Goal: Task Accomplishment & Management: Use online tool/utility

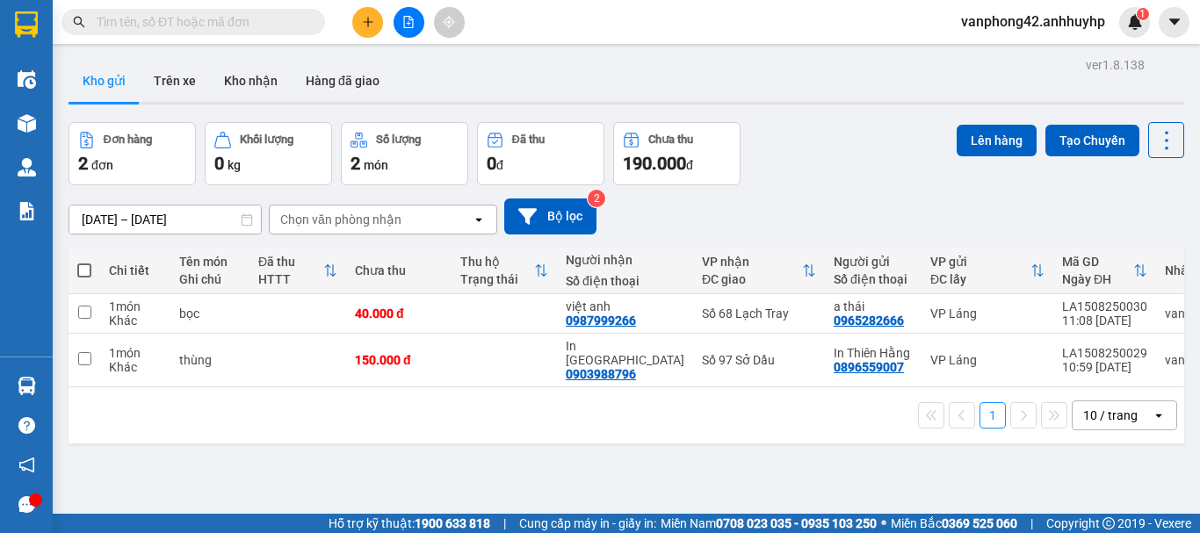
click at [112, 83] on button "Kho gửi" at bounding box center [103, 81] width 71 height 42
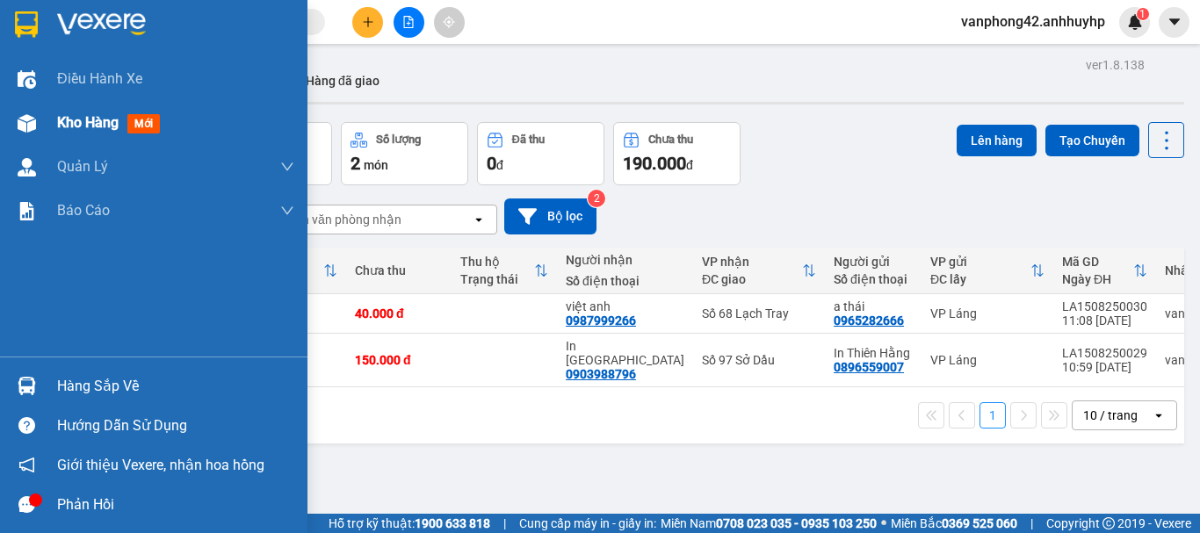
drag, startPoint x: 27, startPoint y: 129, endPoint x: 78, endPoint y: 118, distance: 52.2
click at [27, 128] on img at bounding box center [27, 123] width 18 height 18
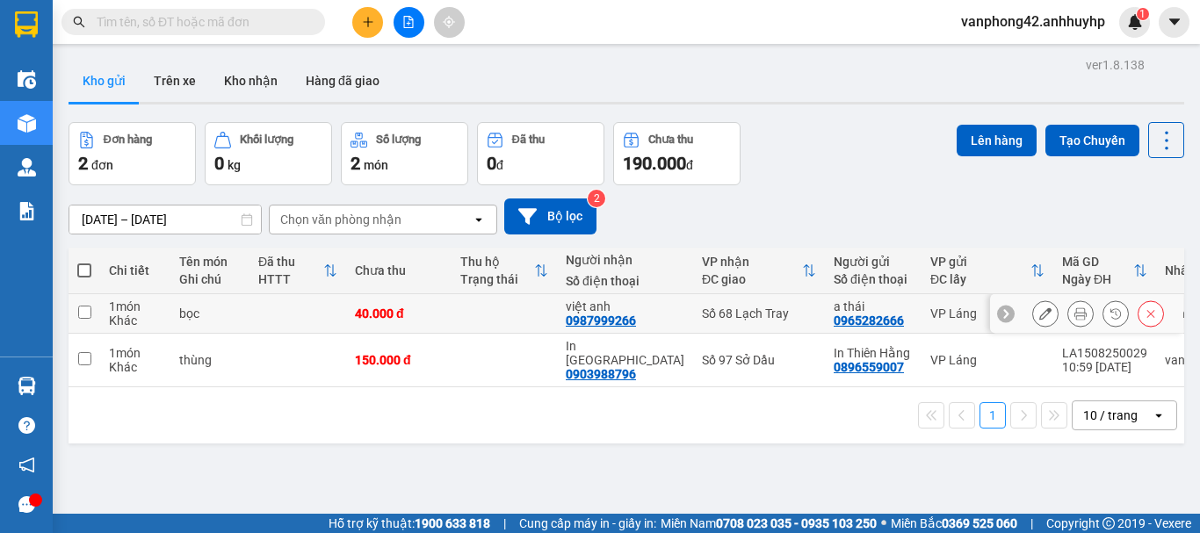
click at [93, 306] on td at bounding box center [84, 314] width 32 height 40
checkbox input "true"
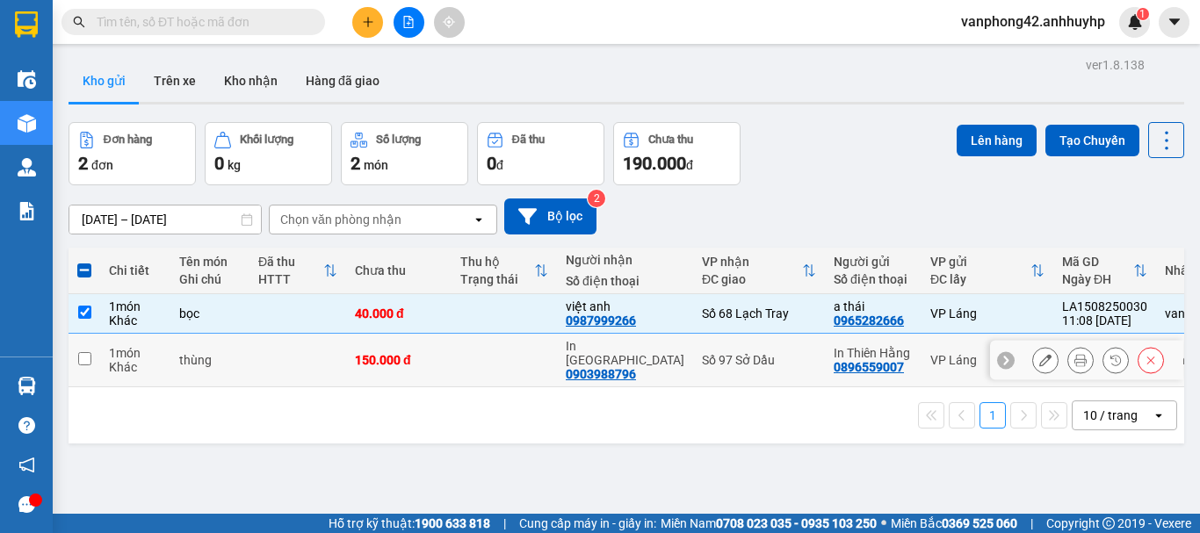
click at [96, 351] on td at bounding box center [84, 361] width 32 height 54
checkbox input "true"
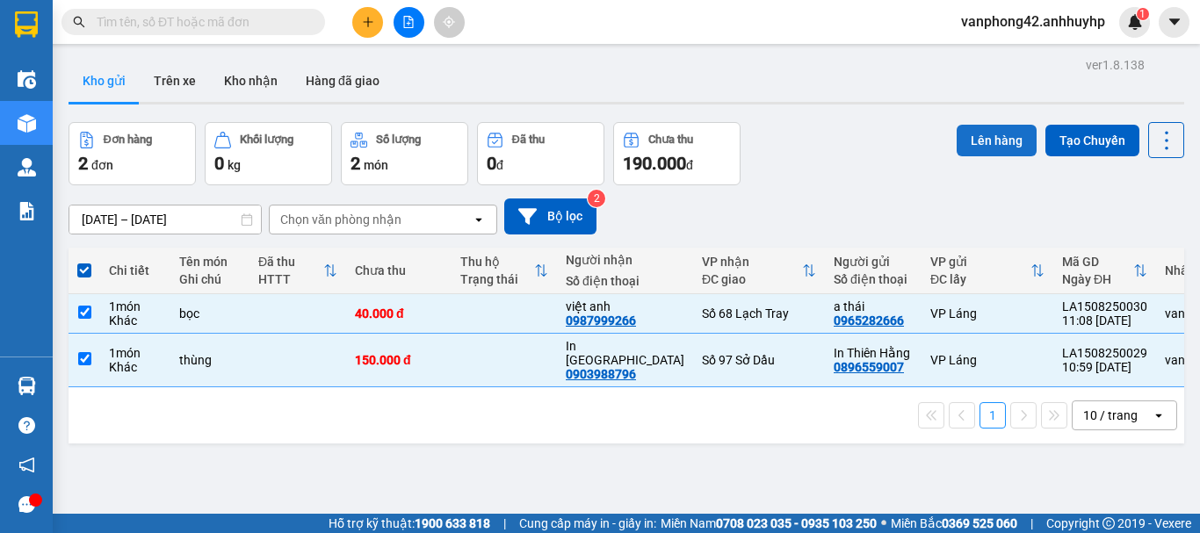
click at [956, 149] on button "Lên hàng" at bounding box center [996, 141] width 80 height 32
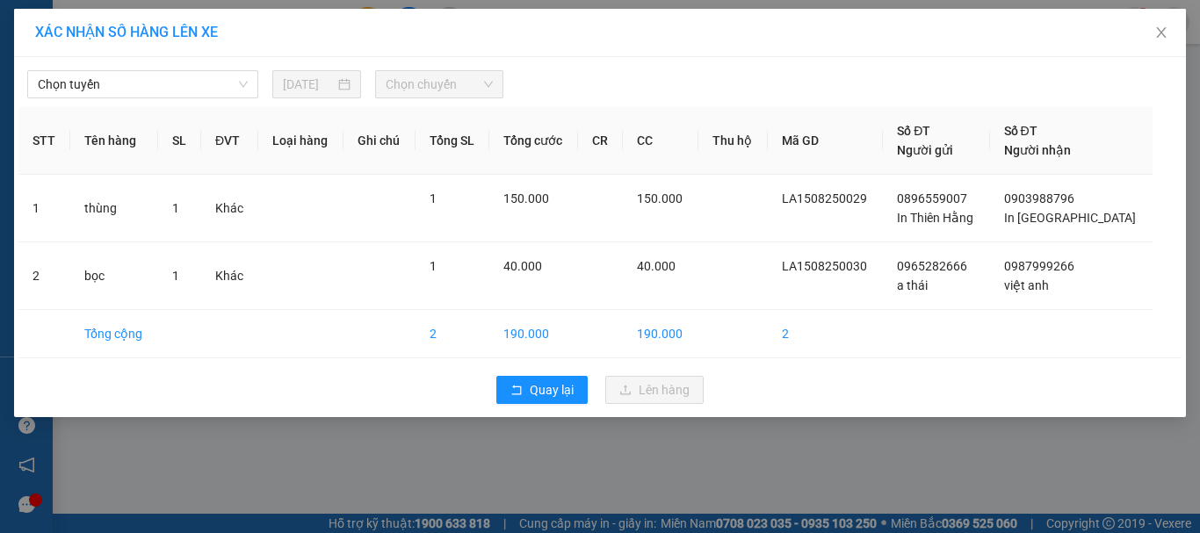
click at [114, 68] on div "Chọn tuyến [DATE] Chọn chuyến" at bounding box center [599, 79] width 1163 height 37
click at [119, 78] on span "Chọn tuyến" at bounding box center [143, 84] width 210 height 26
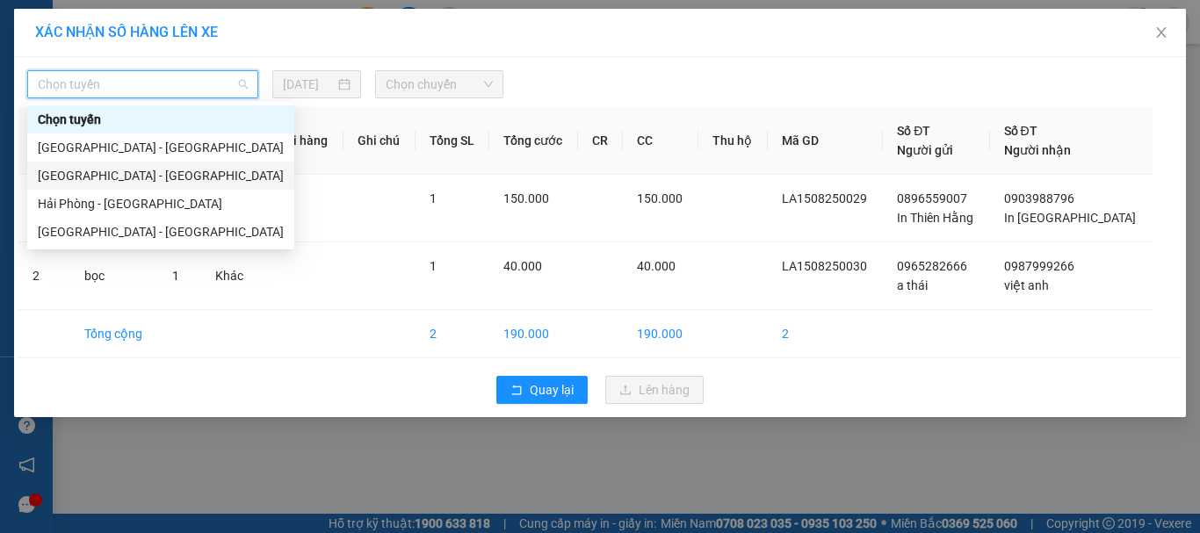
drag, startPoint x: 99, startPoint y: 168, endPoint x: 376, endPoint y: 162, distance: 276.7
click at [99, 169] on div "[GEOGRAPHIC_DATA] - [GEOGRAPHIC_DATA]" at bounding box center [161, 175] width 246 height 19
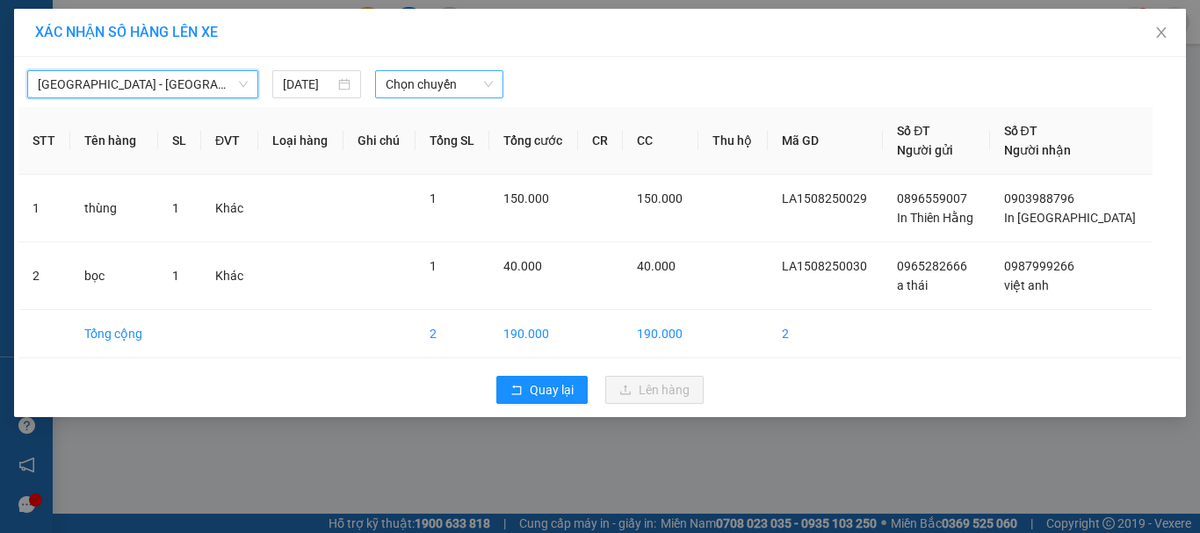
drag, startPoint x: 429, startPoint y: 78, endPoint x: 428, endPoint y: 87, distance: 8.8
click at [428, 81] on span "Chọn chuyến" at bounding box center [439, 84] width 108 height 26
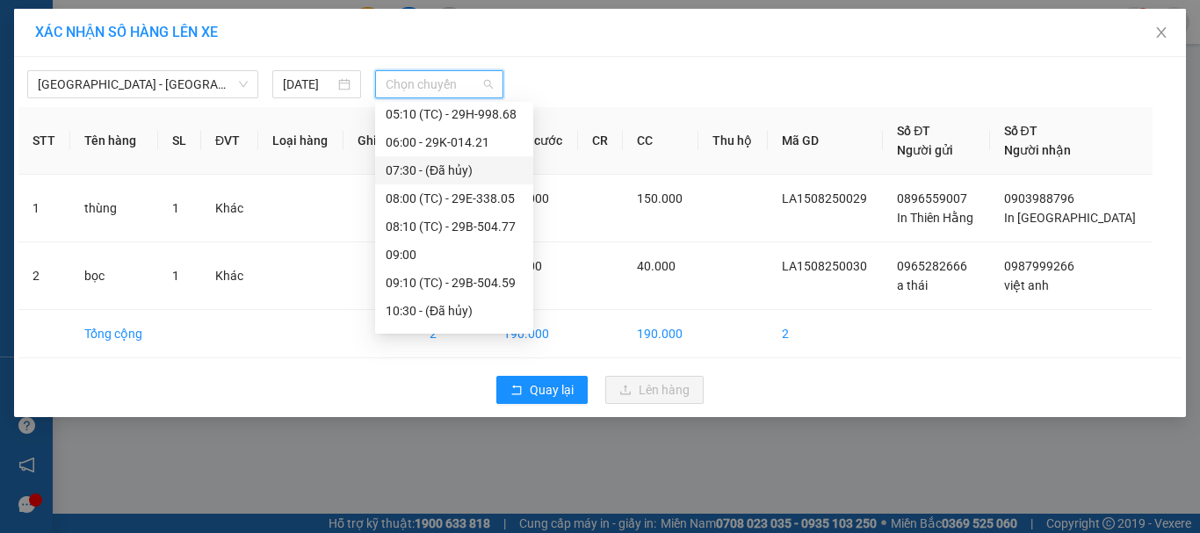
scroll to position [176, 0]
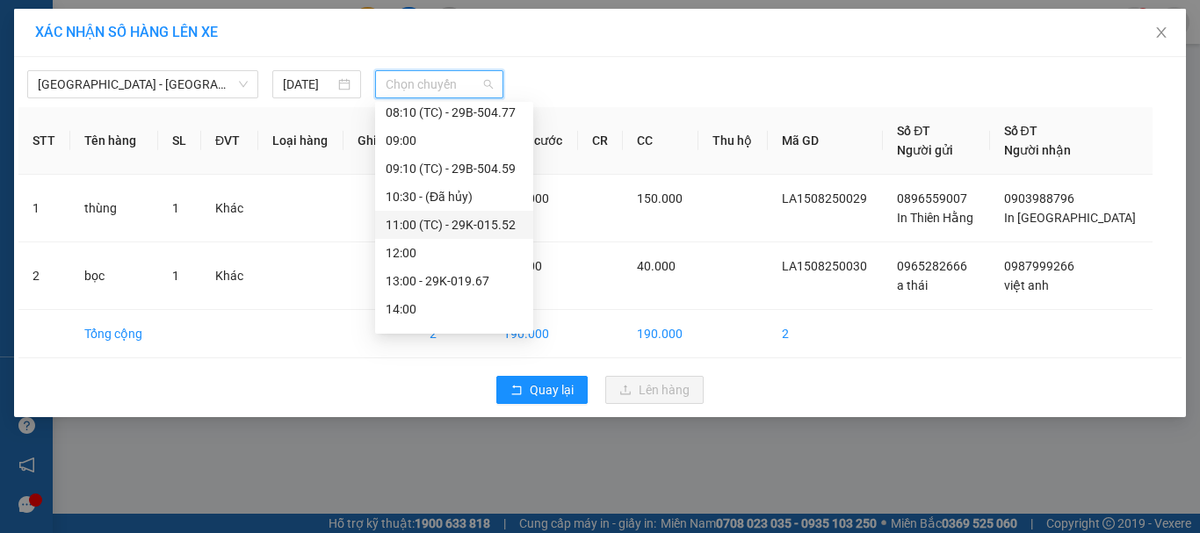
click at [459, 226] on div "11:00 (TC) - 29K-015.52" at bounding box center [453, 224] width 137 height 19
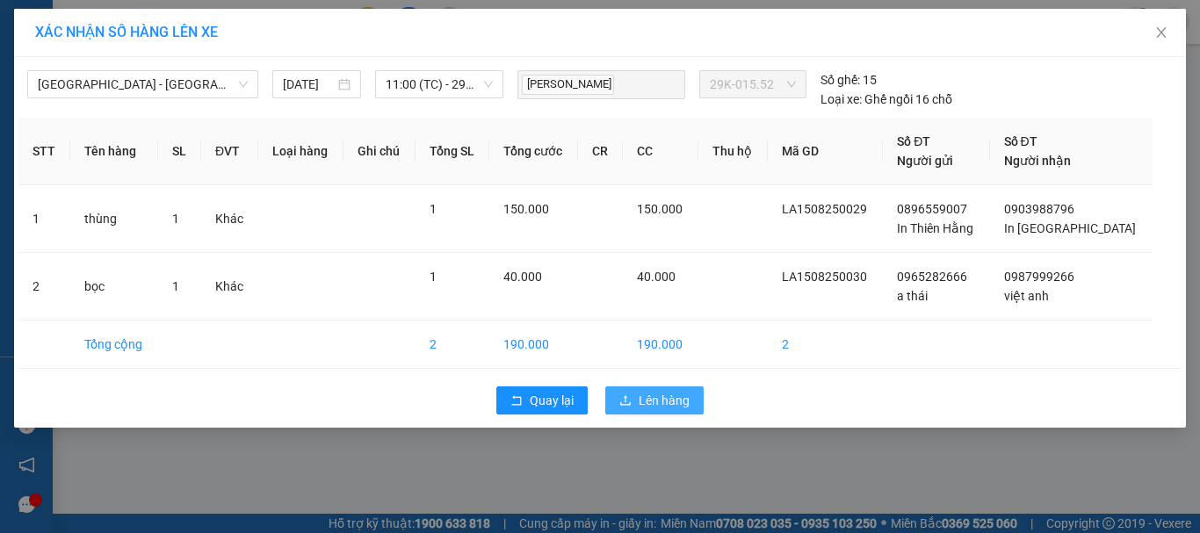
click at [676, 402] on span "Lên hàng" at bounding box center [663, 400] width 51 height 19
